Goal: Task Accomplishment & Management: Manage account settings

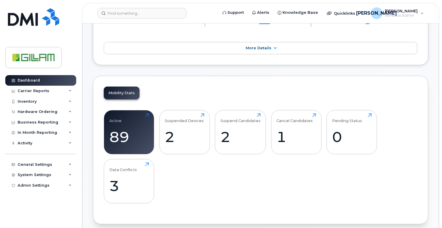
scroll to position [176, 0]
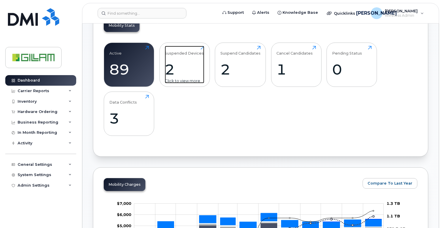
click at [180, 52] on div "Suspended Devices" at bounding box center [184, 51] width 39 height 10
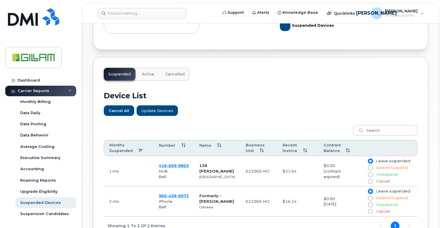
scroll to position [205, 0]
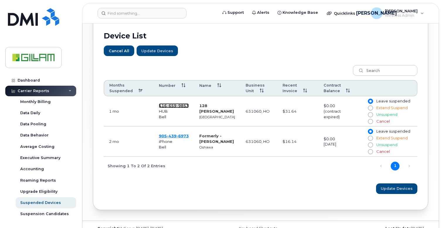
click at [165, 106] on span "416 659 9853" at bounding box center [174, 105] width 30 height 5
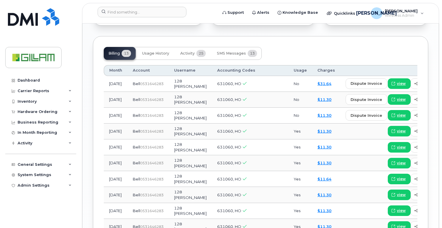
scroll to position [499, 0]
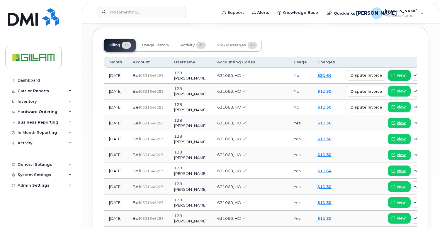
click at [397, 75] on span "view" at bounding box center [401, 75] width 9 height 5
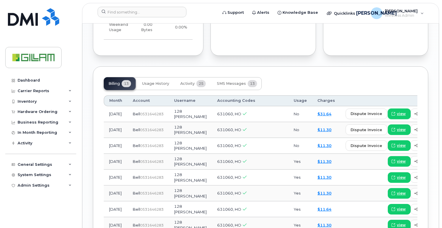
scroll to position [458, 0]
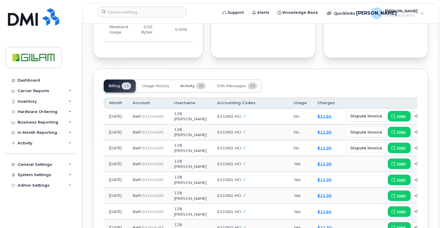
click at [190, 87] on span "Activity" at bounding box center [187, 86] width 14 height 5
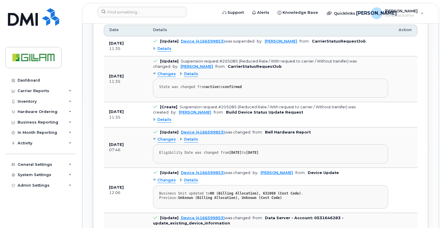
scroll to position [487, 0]
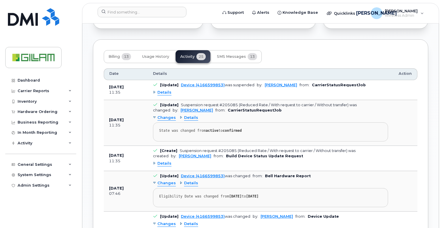
click at [155, 92] on div "Details" at bounding box center [162, 93] width 18 height 6
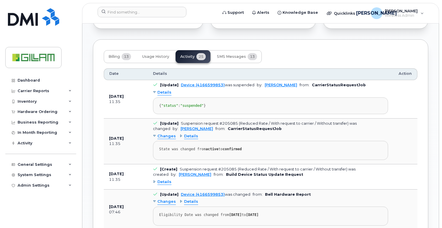
click at [154, 92] on div "Details" at bounding box center [162, 93] width 18 height 6
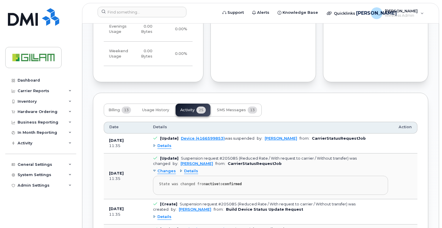
scroll to position [429, 0]
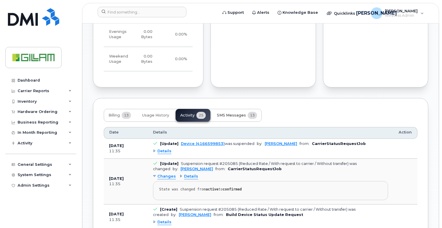
drag, startPoint x: 238, startPoint y: 113, endPoint x: 245, endPoint y: 116, distance: 7.1
click at [238, 114] on span "SMS Messages" at bounding box center [231, 115] width 29 height 5
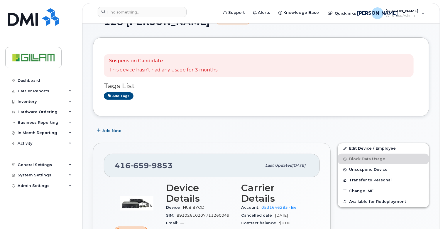
scroll to position [0, 0]
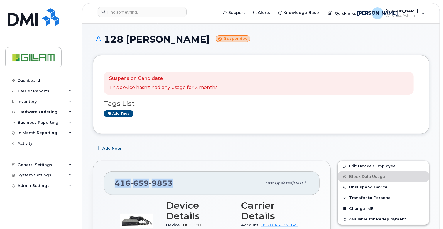
drag, startPoint x: 174, startPoint y: 180, endPoint x: 104, endPoint y: 186, distance: 70.3
click at [104, 186] on div "416 659 9853 Last updated Sep 04, 2025" at bounding box center [212, 182] width 216 height 23
copy span "416 659 9853"
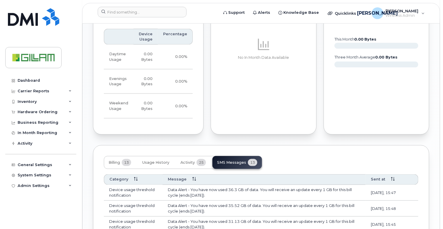
scroll to position [499, 0]
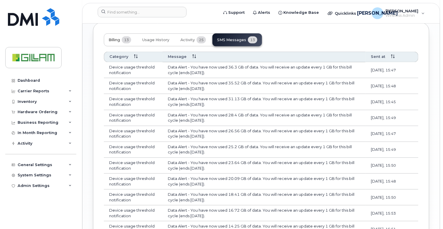
click at [112, 42] on span "Billing" at bounding box center [114, 40] width 11 height 5
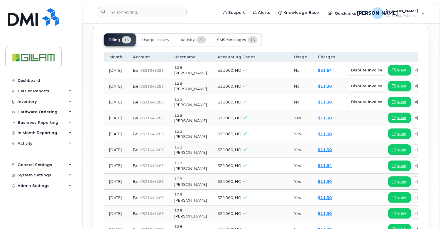
click at [225, 42] on span "SMS Messages" at bounding box center [231, 40] width 29 height 5
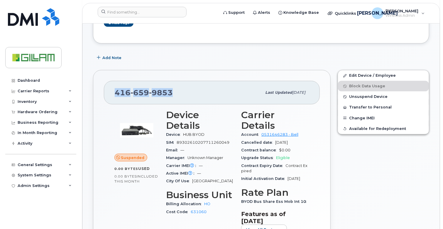
scroll to position [88, 0]
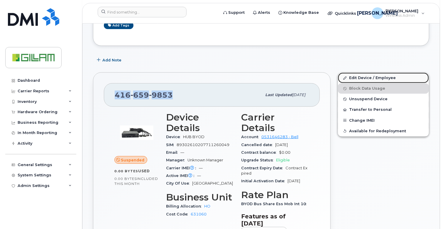
click at [364, 76] on link "Edit Device / Employee" at bounding box center [383, 77] width 91 height 11
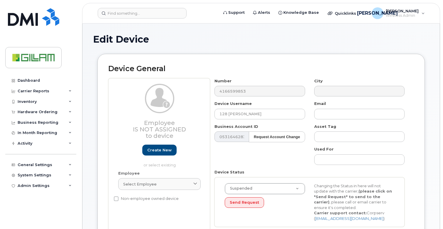
select select "5784026"
select select "81085"
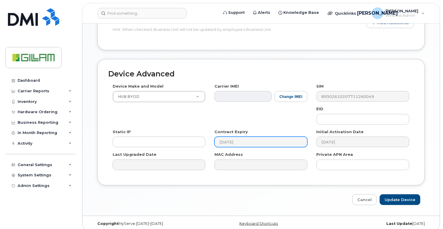
scroll to position [315, 0]
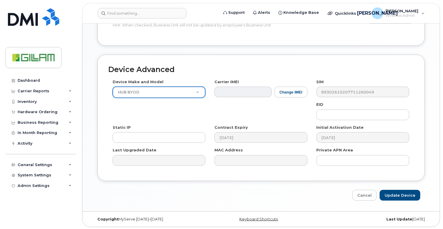
drag, startPoint x: 218, startPoint y: 73, endPoint x: 197, endPoint y: 77, distance: 21.5
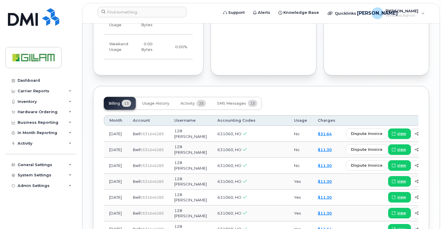
scroll to position [469, 0]
